Goal: Task Accomplishment & Management: Manage account settings

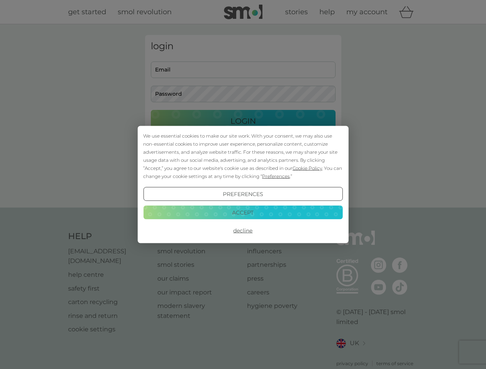
click at [307, 168] on span "Cookie Policy" at bounding box center [307, 168] width 30 height 6
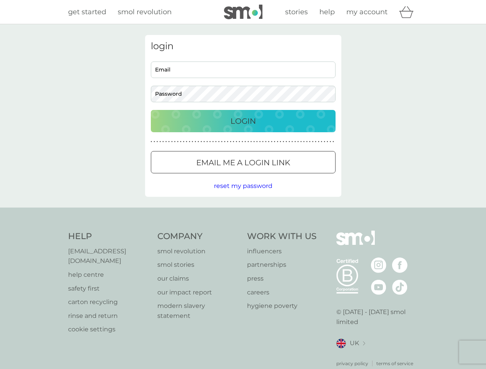
click at [275, 176] on div "login Email Password Login ● ● ● ● ● ● ● ● ● ● ● ● ● ● ● ● ● ● ● ● ● ● ● ● ● ● …" at bounding box center [243, 116] width 196 height 162
click at [243, 194] on div "login Email Password Login ● ● ● ● ● ● ● ● ● ● ● ● ● ● ● ● ● ● ● ● ● ● ● ● ● ● …" at bounding box center [243, 116] width 196 height 162
click at [243, 231] on div "Help [EMAIL_ADDRESS][DOMAIN_NAME] help centre safety first carton recycling rin…" at bounding box center [243, 299] width 350 height 137
click at [243, 212] on div "Help [EMAIL_ADDRESS][DOMAIN_NAME] help centre safety first carton recycling rin…" at bounding box center [243, 299] width 486 height 183
